Goal: Go to known website: Access a specific website the user already knows

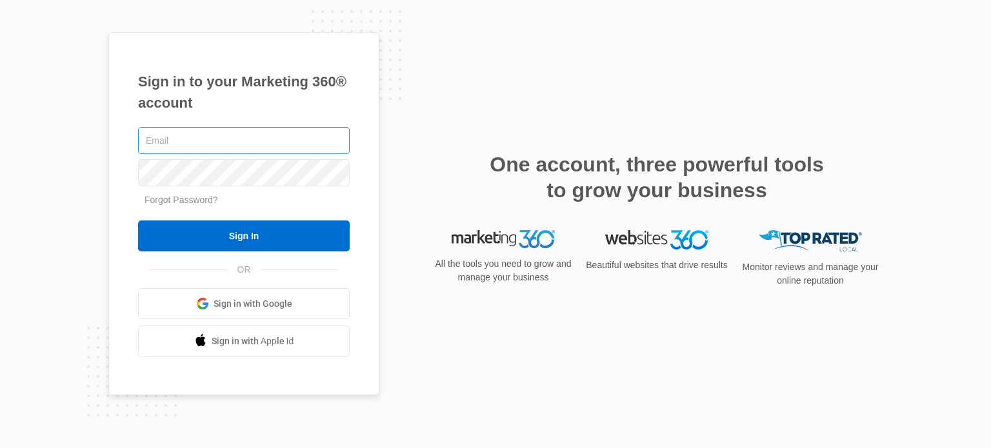
click at [247, 128] on input "text" at bounding box center [244, 140] width 212 height 27
type input "[EMAIL_ADDRESS][DOMAIN_NAME]"
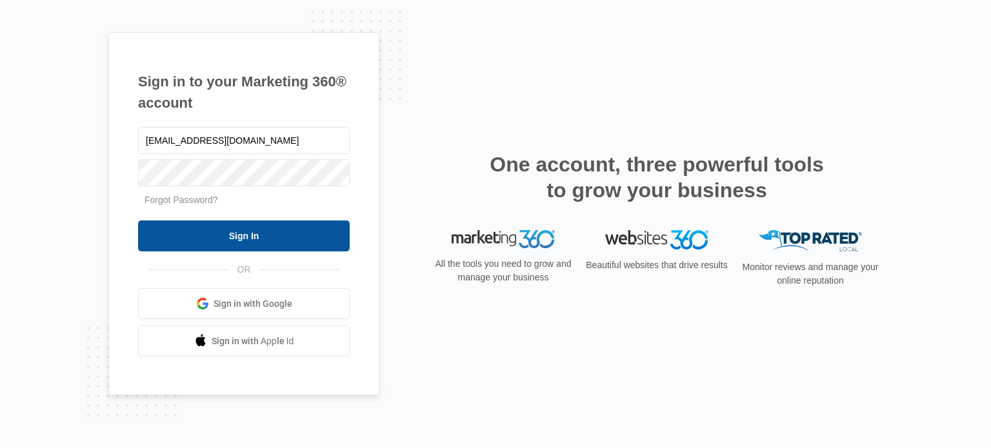
click at [253, 239] on input "Sign In" at bounding box center [244, 236] width 212 height 31
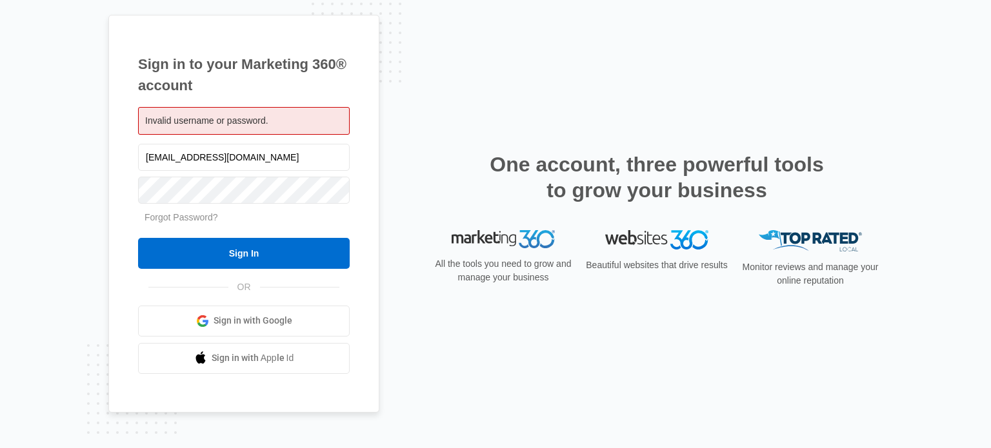
click at [481, 38] on div "Sign in to your Marketing 360® account Invalid username or password. lschneider…" at bounding box center [495, 224] width 774 height 419
